Goal: Task Accomplishment & Management: Use online tool/utility

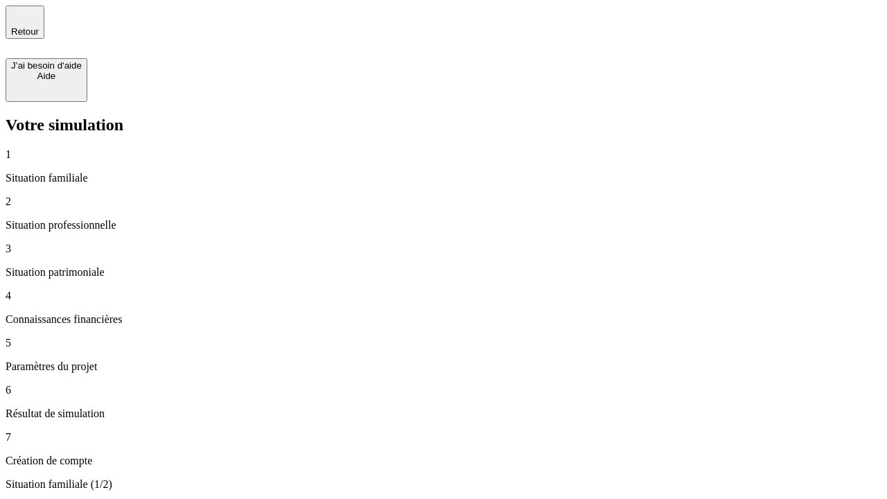
type input "30 000"
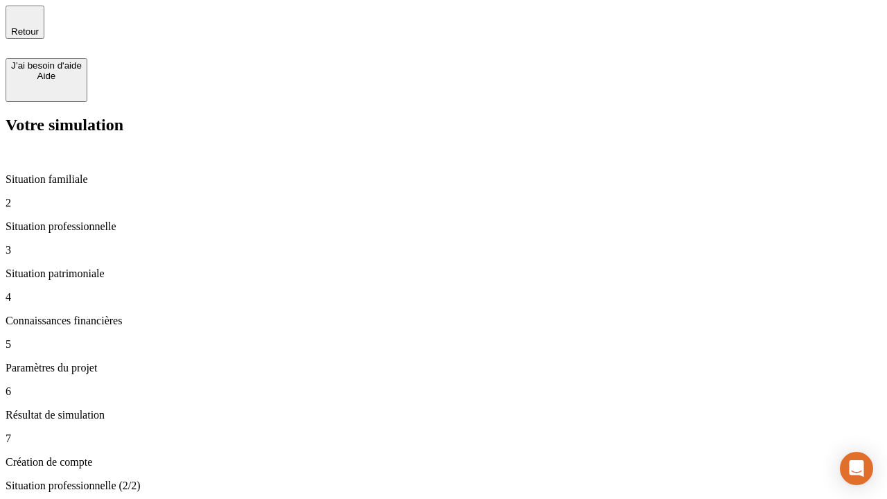
type input "1 000"
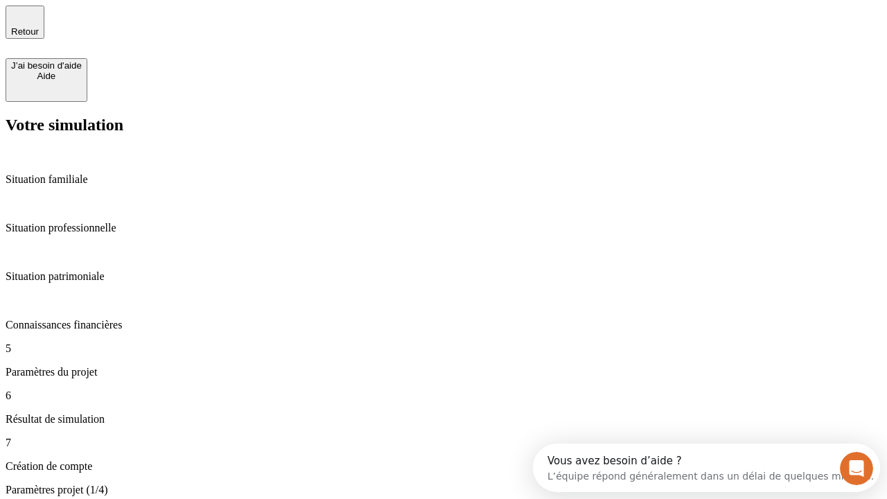
type input "40"
type input "64"
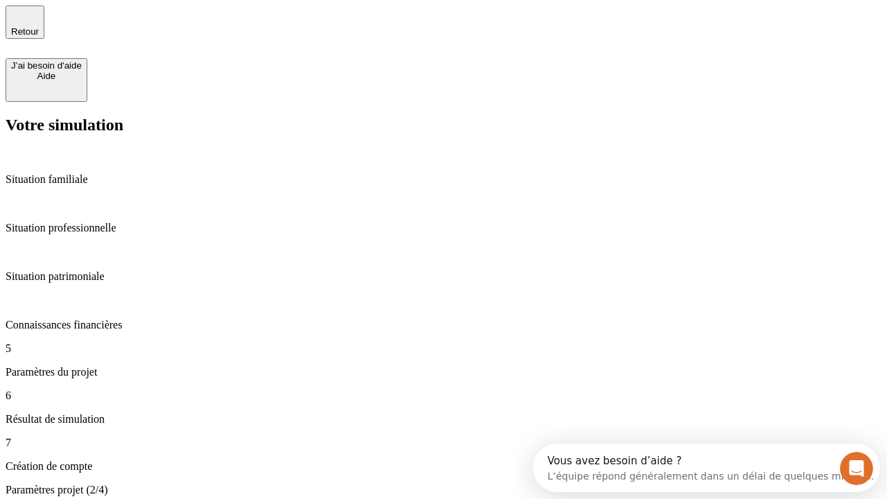
type input "200 000"
type input "640"
